Goal: Information Seeking & Learning: Learn about a topic

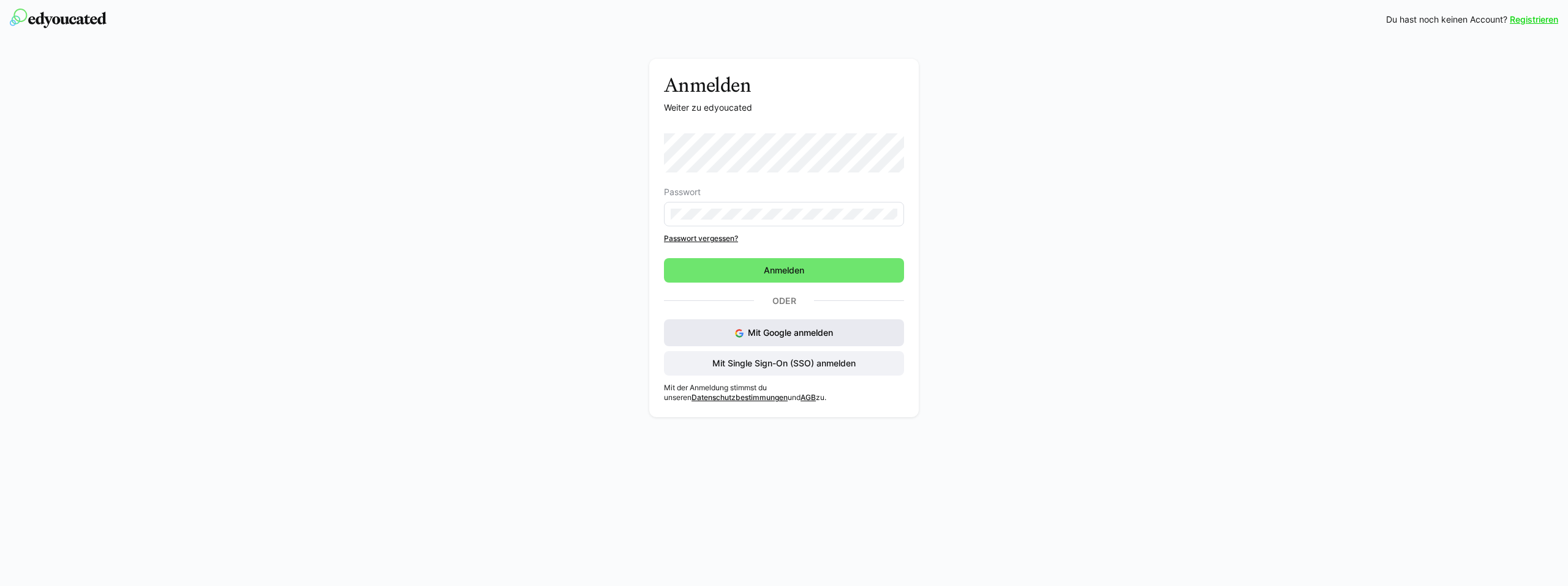
click at [740, 330] on img at bounding box center [739, 334] width 9 height 9
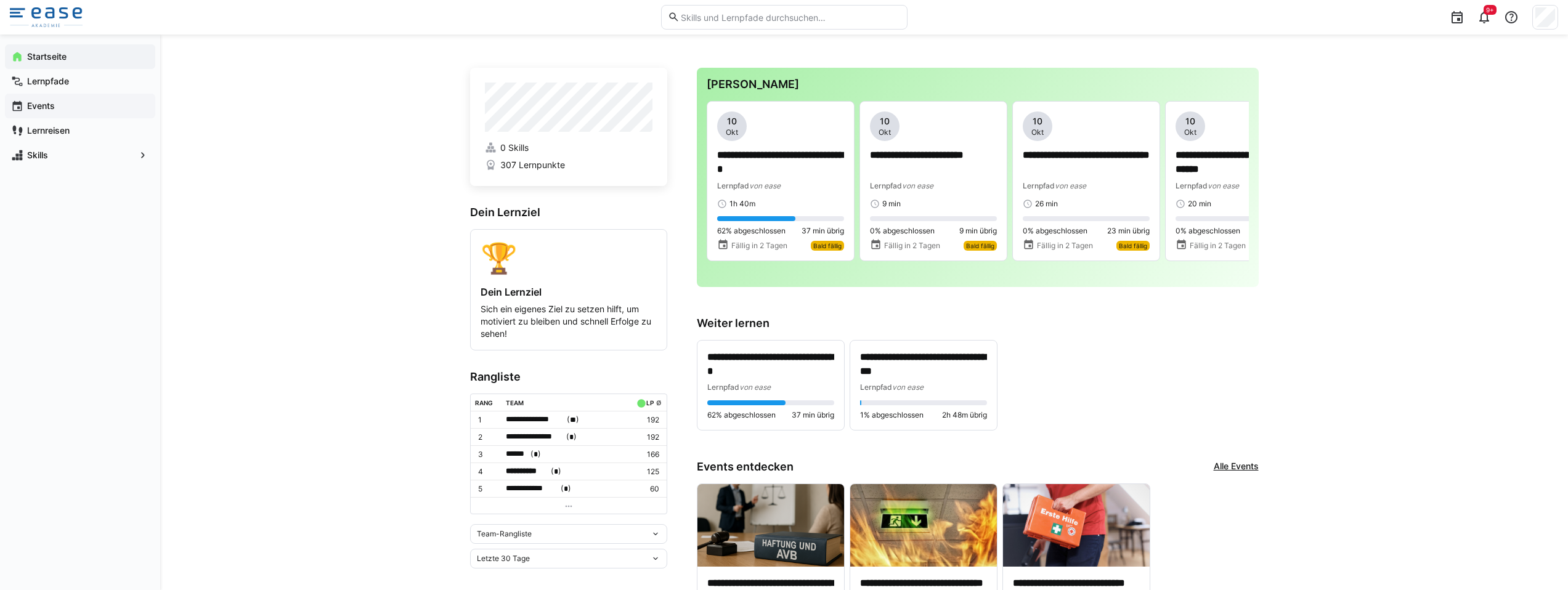
click at [65, 103] on span "Events" at bounding box center [87, 106] width 124 height 12
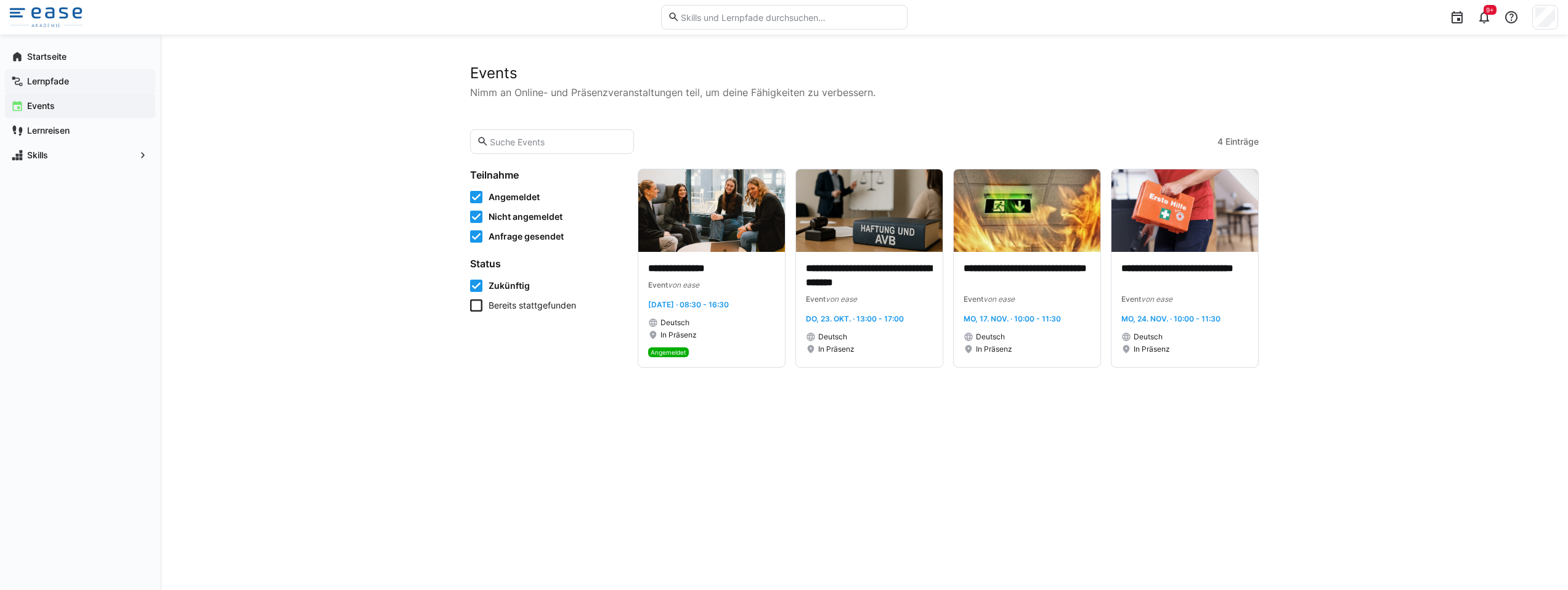
click at [73, 83] on span "Lernpfade" at bounding box center [87, 82] width 124 height 12
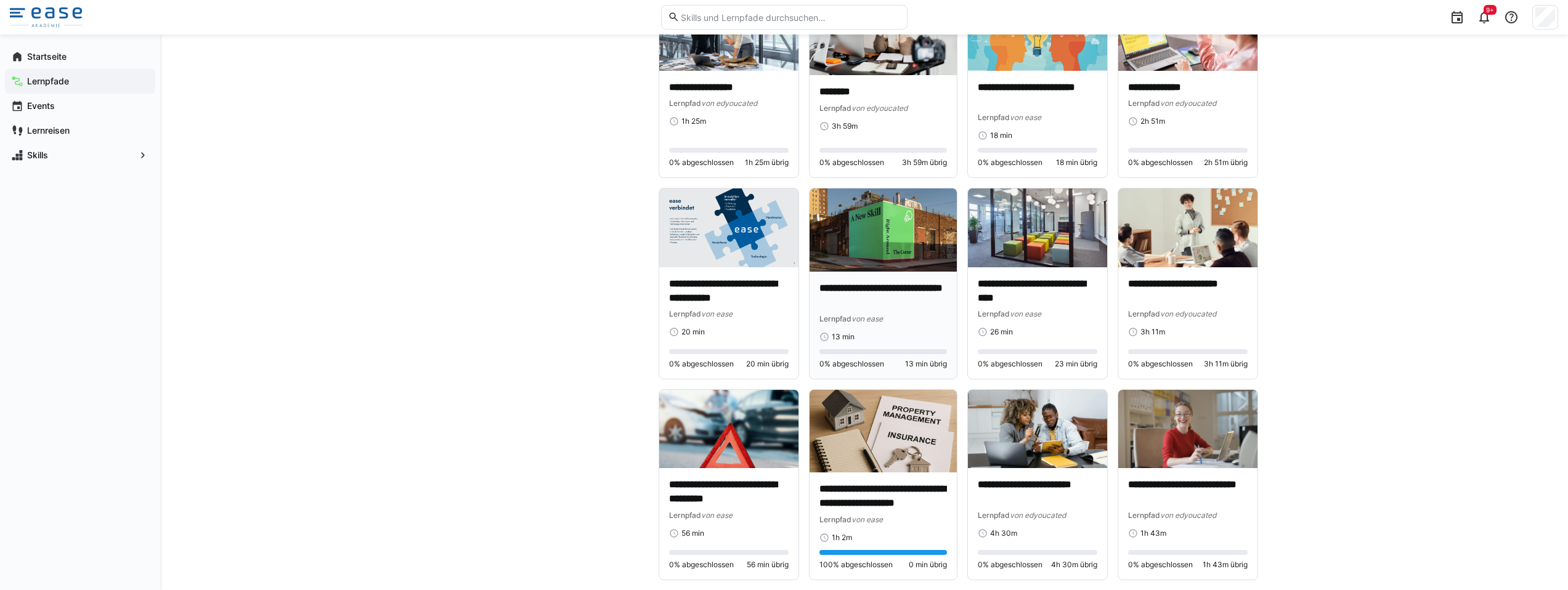
scroll to position [3919, 0]
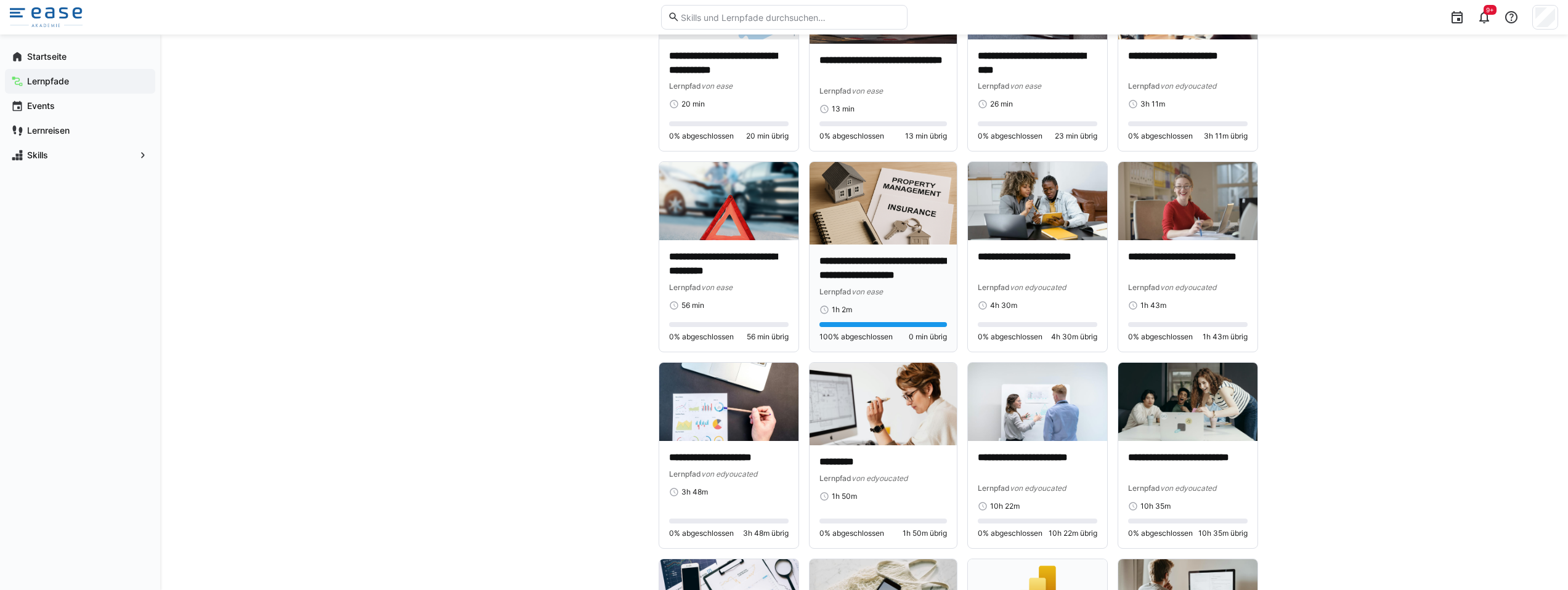
click at [866, 213] on img at bounding box center [883, 204] width 147 height 82
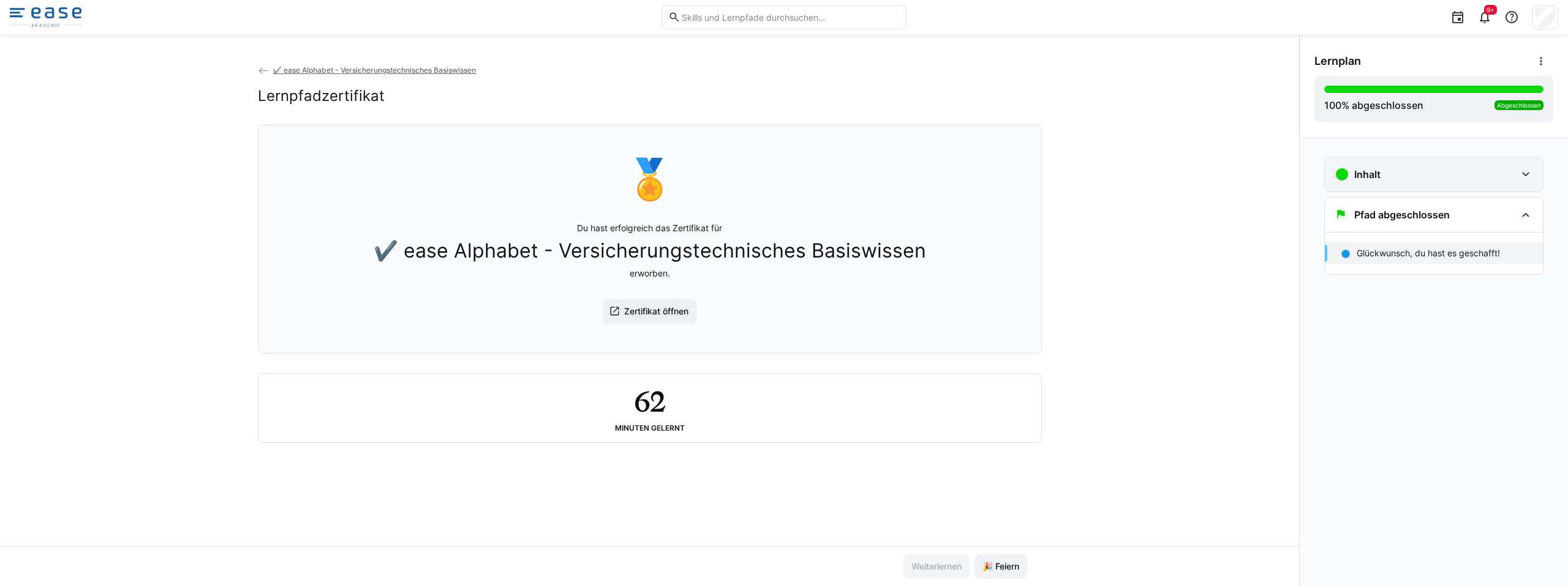
click at [1506, 185] on div "Inhalt" at bounding box center [1433, 174] width 218 height 34
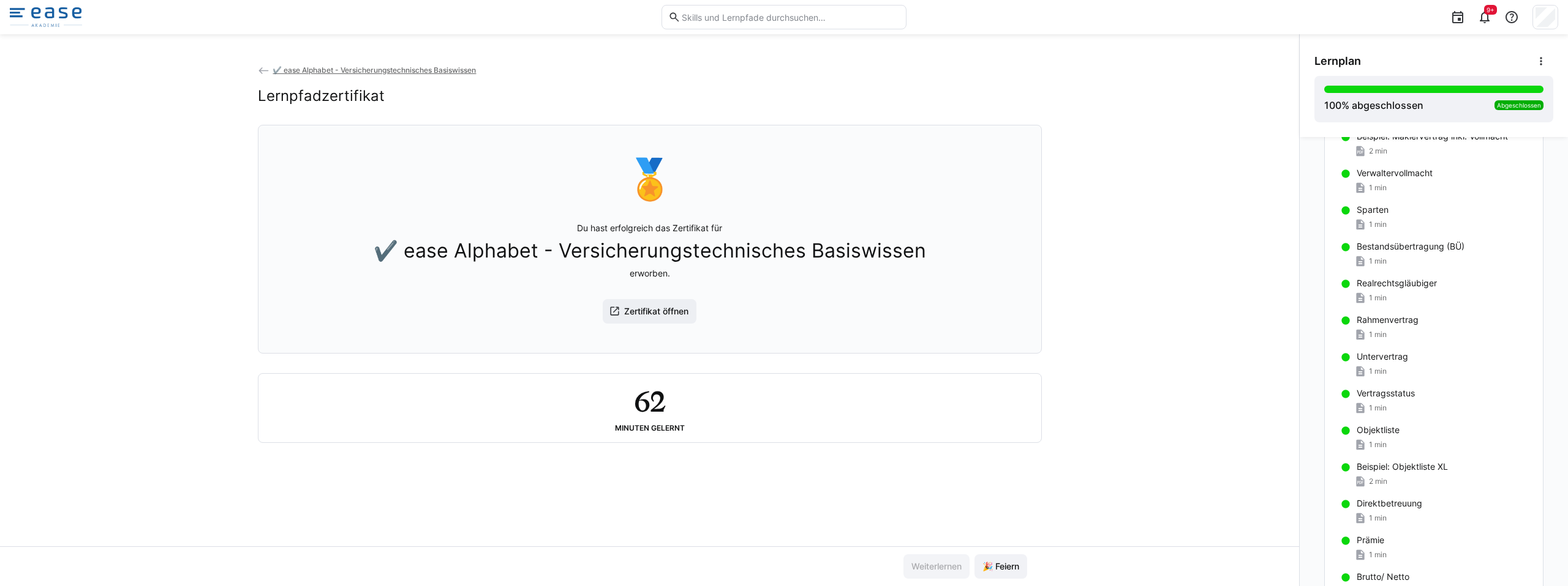
scroll to position [374, 0]
click at [1419, 202] on div "Sparten" at bounding box center [1444, 206] width 177 height 12
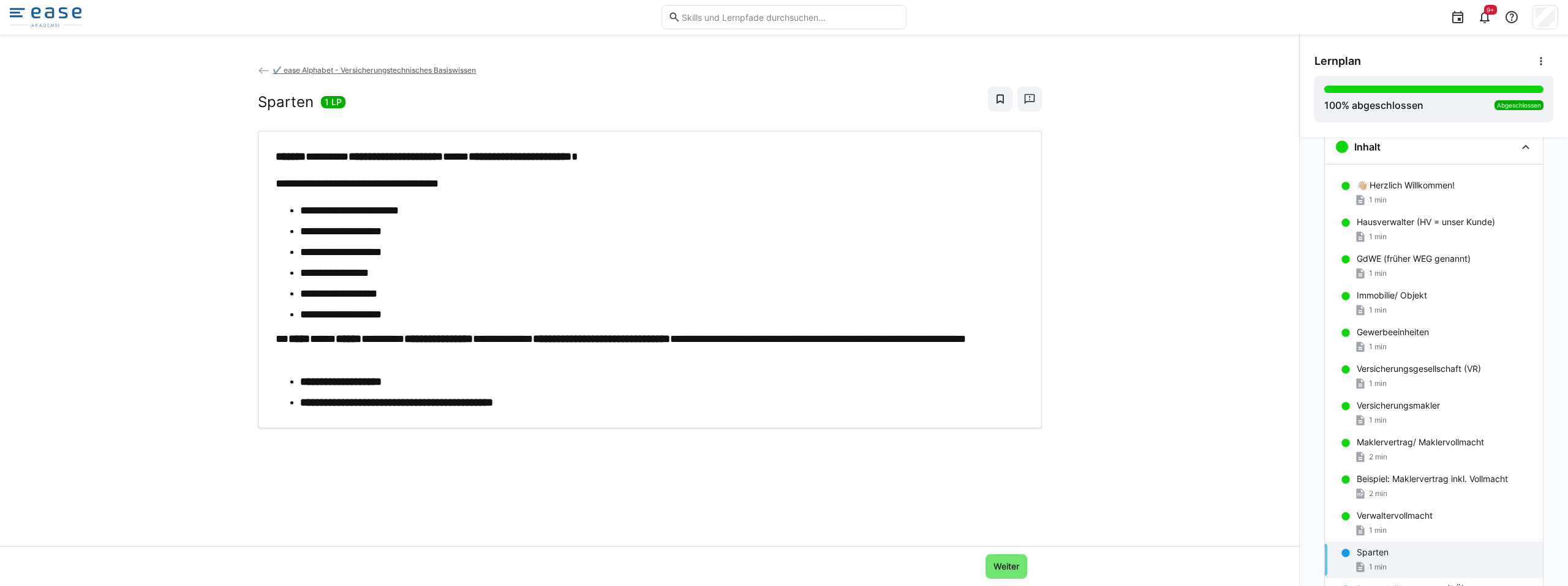
scroll to position [20, 0]
